Goal: Communication & Community: Answer question/provide support

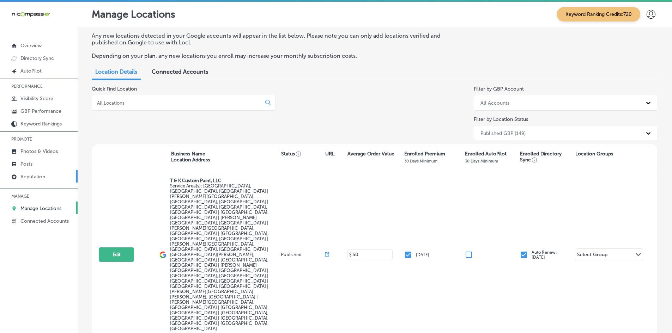
click at [28, 177] on p "Reputation" at bounding box center [32, 177] width 25 height 6
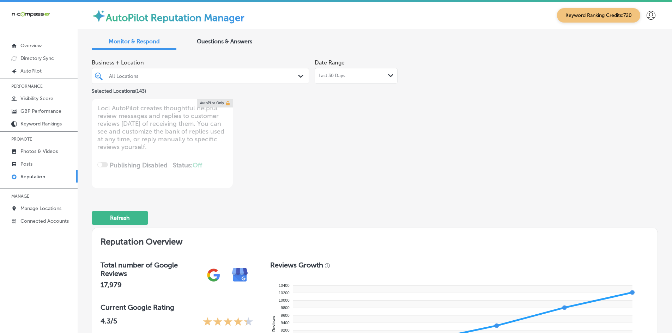
click at [48, 177] on link "Reputation" at bounding box center [39, 176] width 78 height 13
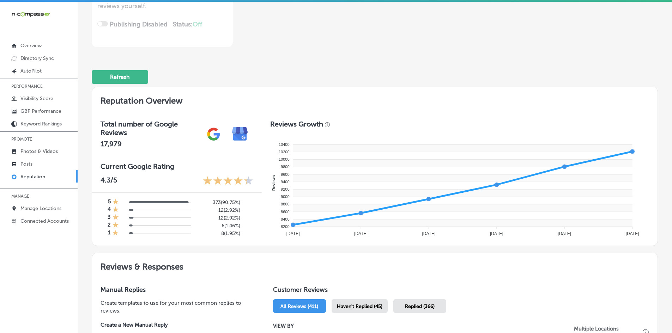
scroll to position [176, 0]
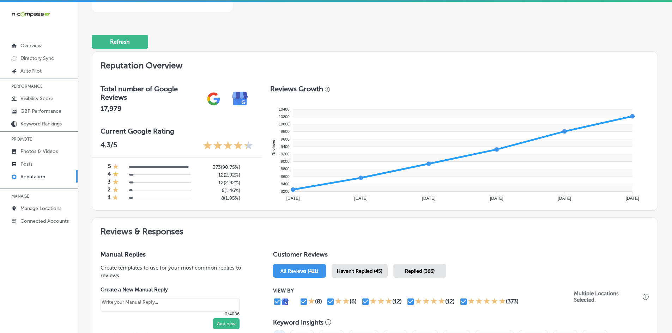
click at [354, 271] on span "Haven't Replied (45)" at bounding box center [359, 271] width 45 height 6
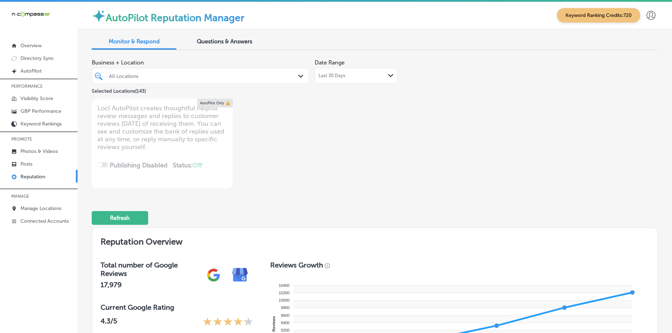
click at [142, 76] on div "All Locations" at bounding box center [204, 76] width 190 height 6
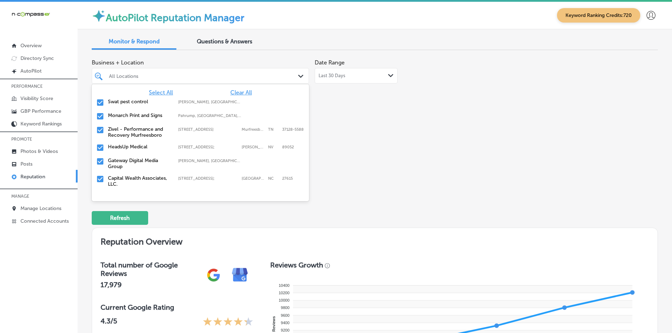
click at [240, 94] on span "Clear All" at bounding box center [241, 92] width 22 height 7
type textarea "x"
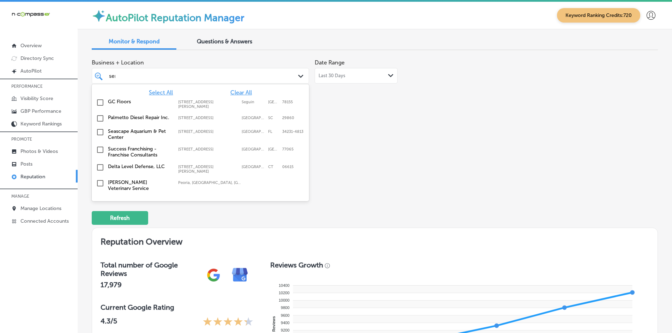
type input "sera"
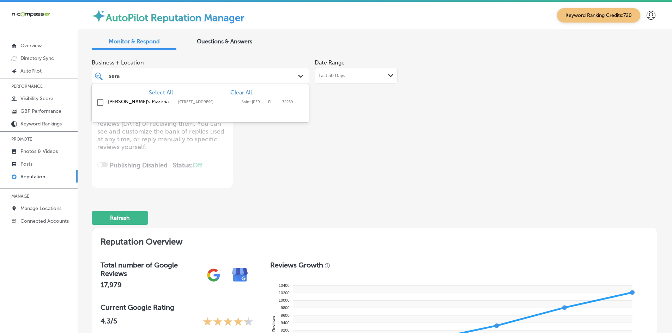
click at [196, 103] on label "[STREET_ADDRESS]" at bounding box center [208, 102] width 60 height 5
type textarea "x"
type input "livesca"
click at [196, 103] on label "[STREET_ADDRESS]" at bounding box center [208, 102] width 60 height 5
type textarea "x"
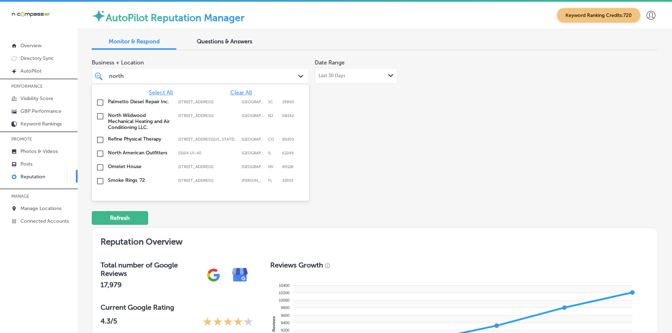
type input "north a"
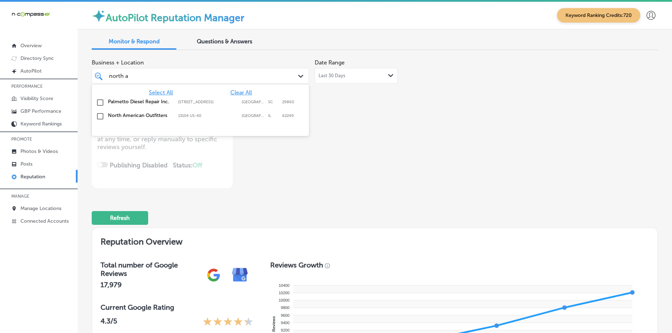
click at [176, 116] on div "North American Outfitters 13104 US-[GEOGRAPHIC_DATA] 13104 US-[GEOGRAPHIC_DATA]" at bounding box center [187, 115] width 158 height 6
type textarea "x"
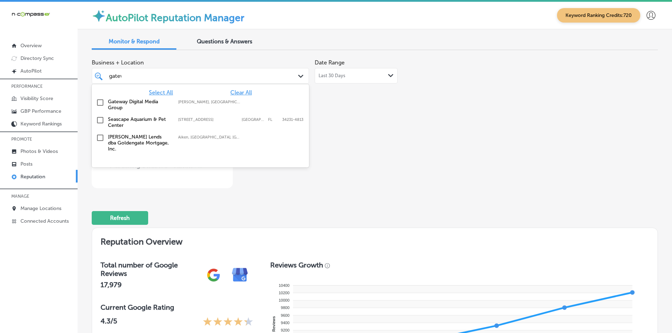
type input "gatewa"
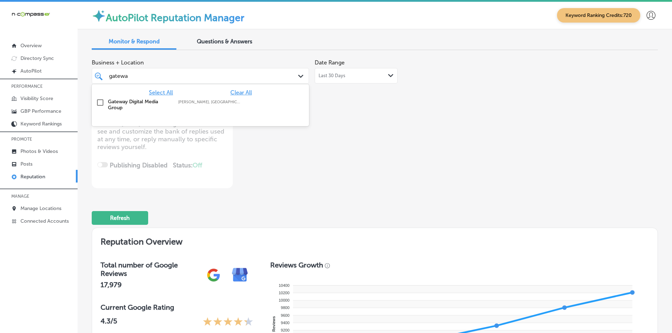
click at [126, 103] on label "Gateway Digital Media Group" at bounding box center [139, 105] width 63 height 12
click at [185, 79] on div "[GEOGRAPHIC_DATA]" at bounding box center [191, 76] width 166 height 10
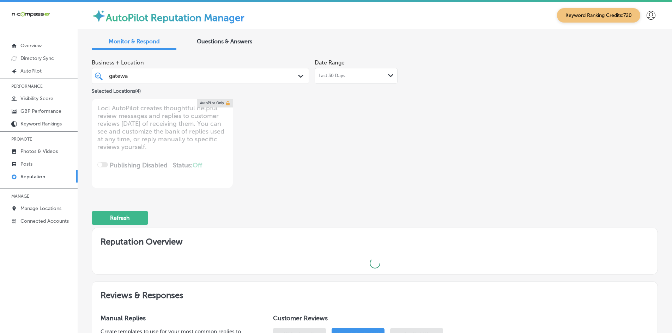
type textarea "x"
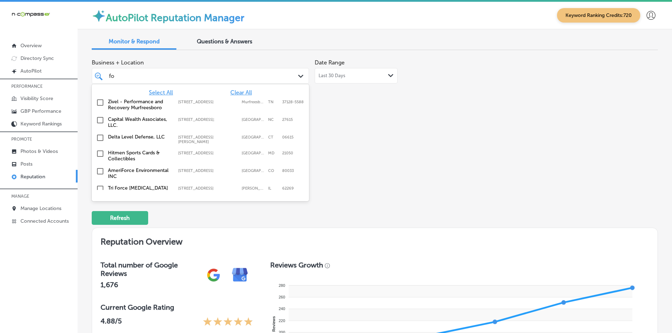
type input "fox"
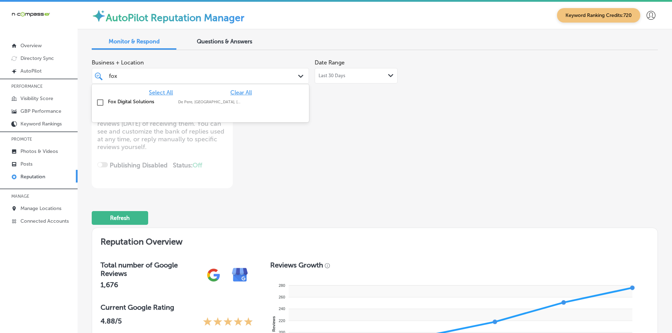
click at [202, 100] on label "[PERSON_NAME], [GEOGRAPHIC_DATA], [GEOGRAPHIC_DATA] | Menasha, [GEOGRAPHIC_DATA…" at bounding box center [209, 102] width 63 height 5
type textarea "x"
type input "esme"
click at [195, 100] on label "[STREET_ADDRESS][PERSON_NAME]" at bounding box center [208, 104] width 60 height 9
type textarea "x"
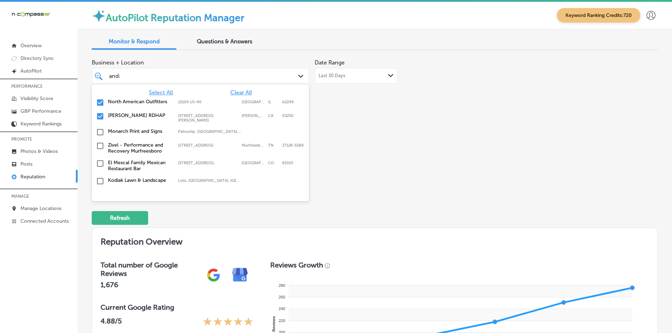
type input "[PERSON_NAME]"
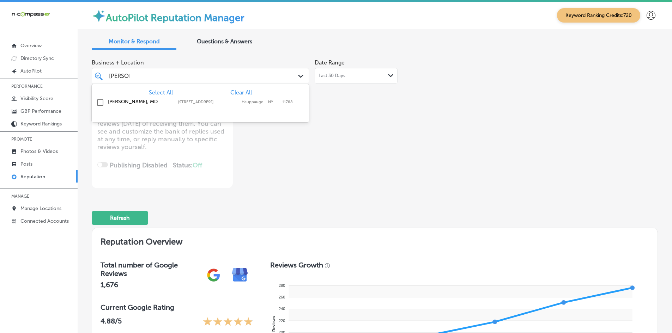
click at [191, 103] on label "[STREET_ADDRESS]" at bounding box center [208, 102] width 60 height 5
type textarea "x"
type input "[PERSON_NAME]"
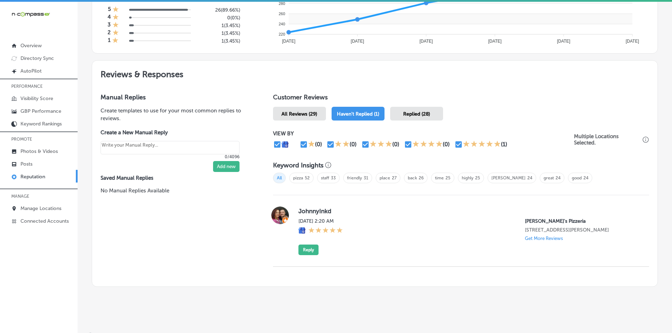
scroll to position [335, 0]
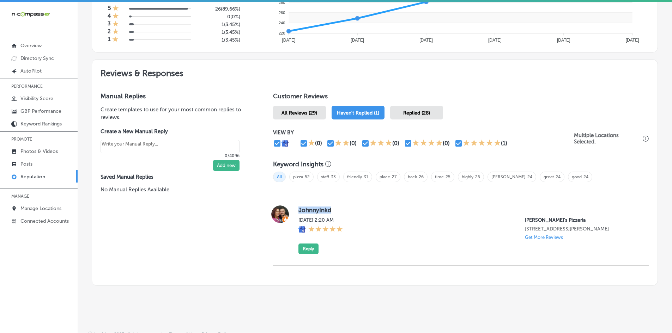
drag, startPoint x: 339, startPoint y: 212, endPoint x: 297, endPoint y: 214, distance: 42.0
click at [298, 214] on div "JohnnyInkd [DATE] 2:20 AM [PERSON_NAME]'s Pizzeria [STREET_ADDRESS][PERSON_NAME…" at bounding box center [467, 230] width 339 height 49
copy label "JohnnyInkd"
click at [305, 253] on button "Reply" at bounding box center [308, 249] width 20 height 11
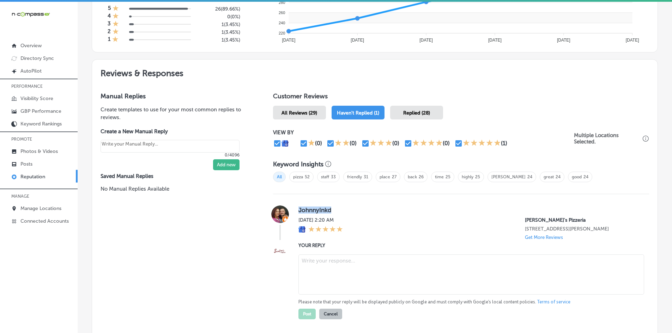
click at [310, 262] on textarea at bounding box center [470, 275] width 345 height 40
type textarea "x"
click at [354, 266] on textarea "To enrich screen reader interactions, please activate Accessibility in Grammarl…" at bounding box center [470, 275] width 345 height 40
paste textarea "Thank you for the 5-star review, [PERSON_NAME]! We’re so glad to see you had a …"
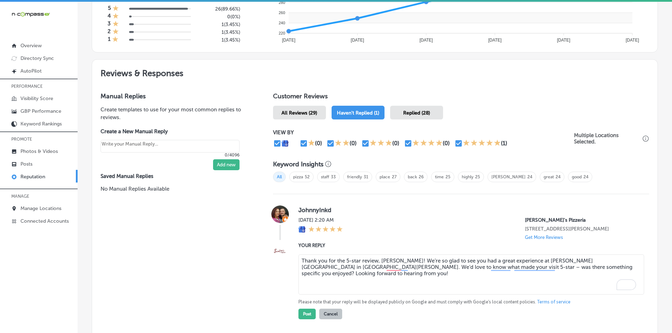
drag, startPoint x: 407, startPoint y: 260, endPoint x: 397, endPoint y: 259, distance: 10.3
click at [397, 259] on textarea "Thank you for the 5-star review, [PERSON_NAME]! We’re so glad to see you had a …" at bounding box center [470, 275] width 345 height 40
click at [443, 261] on textarea "Thank you for the 5-star review, [PERSON_NAME]! We’re so glad to see you had a …" at bounding box center [470, 275] width 345 height 40
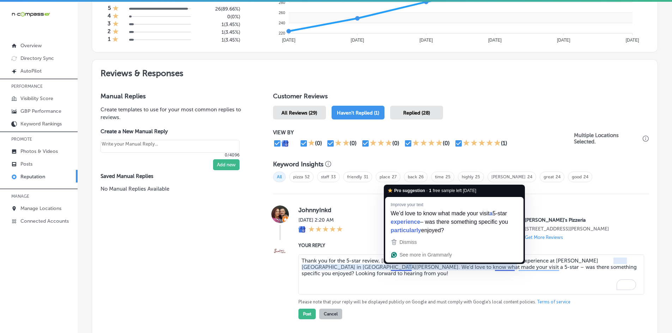
click at [427, 274] on textarea "Thank you for the 5-star review, [PERSON_NAME]! We’re so glad to know you had a…" at bounding box center [470, 275] width 345 height 40
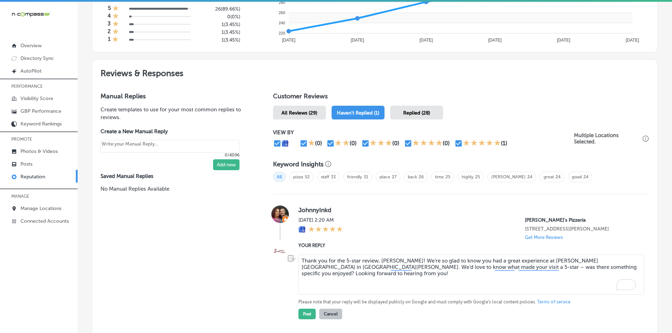
drag, startPoint x: 618, startPoint y: 269, endPoint x: 296, endPoint y: 269, distance: 321.8
click at [296, 269] on div "Reviews & Responses Manual Replies Create templates to use for your most common…" at bounding box center [375, 206] width 566 height 295
type textarea "Thank you for the 5-star review, [PERSON_NAME]! We’re so glad to know you had a…"
click at [301, 311] on button "Post" at bounding box center [306, 314] width 17 height 11
type textarea "x"
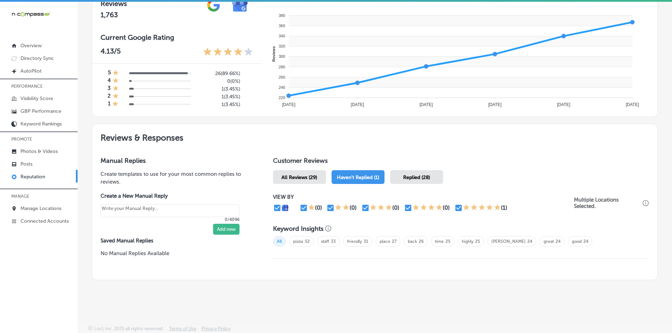
scroll to position [270, 0]
